Goal: Entertainment & Leisure: Consume media (video, audio)

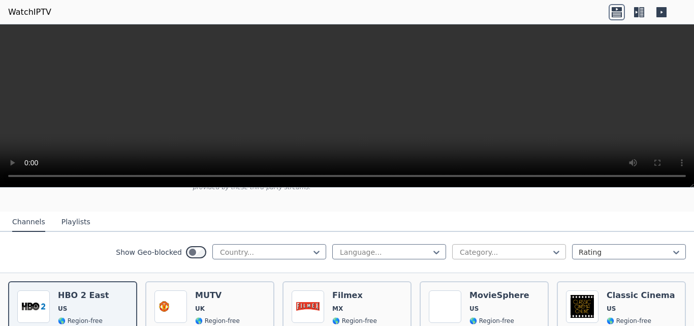
scroll to position [102, 0]
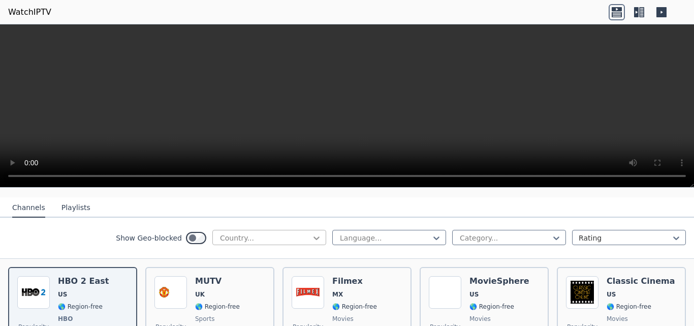
click at [311, 233] on icon at bounding box center [316, 238] width 10 height 10
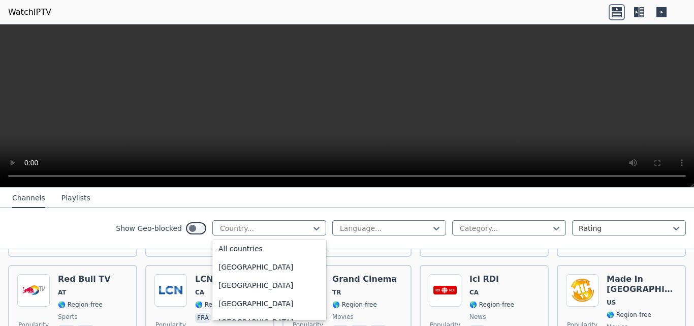
scroll to position [0, 0]
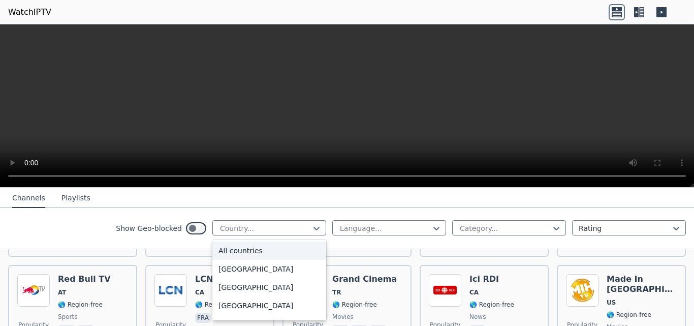
click at [233, 249] on div "All countries" at bounding box center [269, 250] width 114 height 18
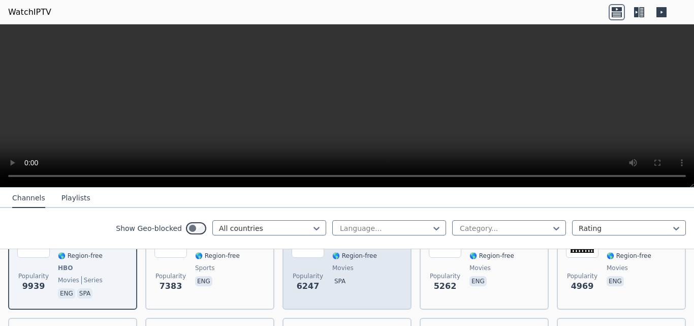
scroll to position [102, 0]
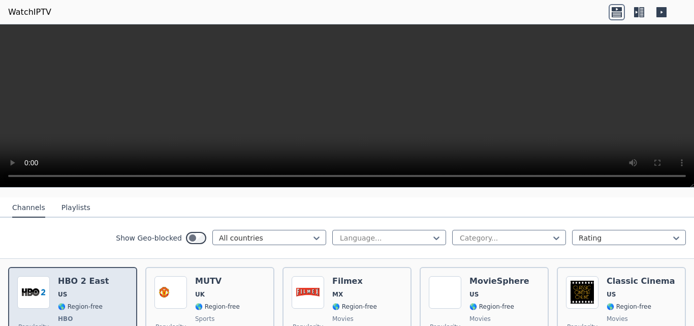
click at [67, 290] on span "US" at bounding box center [83, 294] width 51 height 8
click at [97, 293] on div "HBO 2 East US 🌎 Region-free HBO movies series eng spa" at bounding box center [83, 313] width 51 height 75
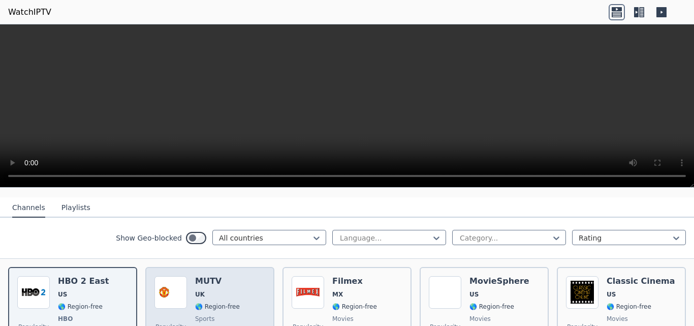
click at [211, 302] on span "🌎 Region-free" at bounding box center [217, 306] width 45 height 8
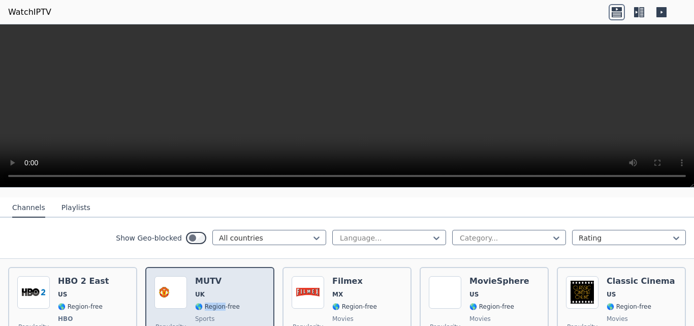
click at [209, 302] on span "🌎 Region-free" at bounding box center [217, 306] width 45 height 8
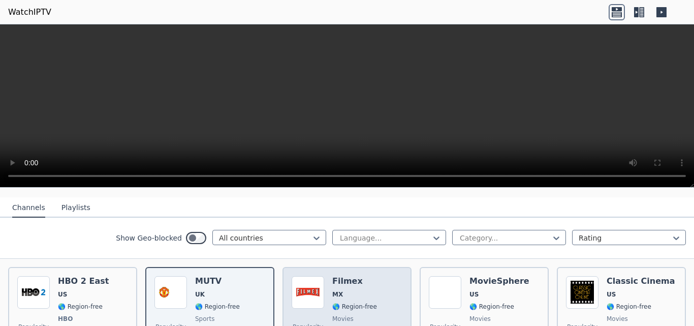
click at [359, 276] on h6 "Filmex" at bounding box center [354, 281] width 45 height 10
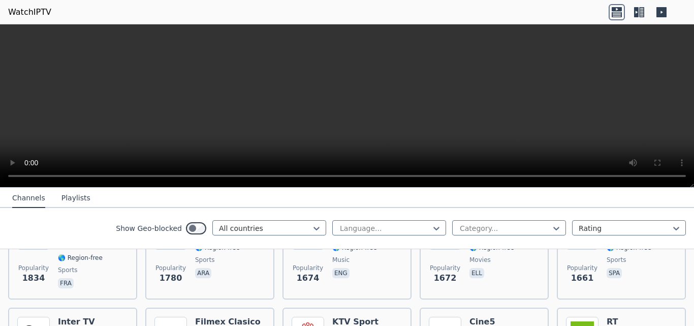
scroll to position [863, 0]
